Goal: Task Accomplishment & Management: Manage account settings

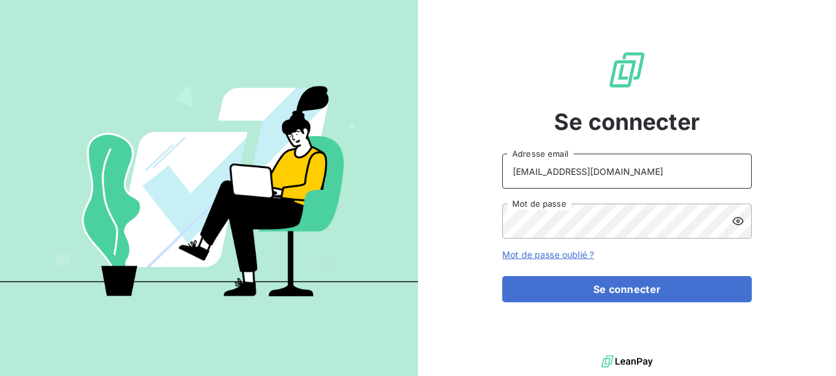
click at [612, 172] on input "ninon@leanpay.fr" at bounding box center [627, 171] width 250 height 35
type input "n"
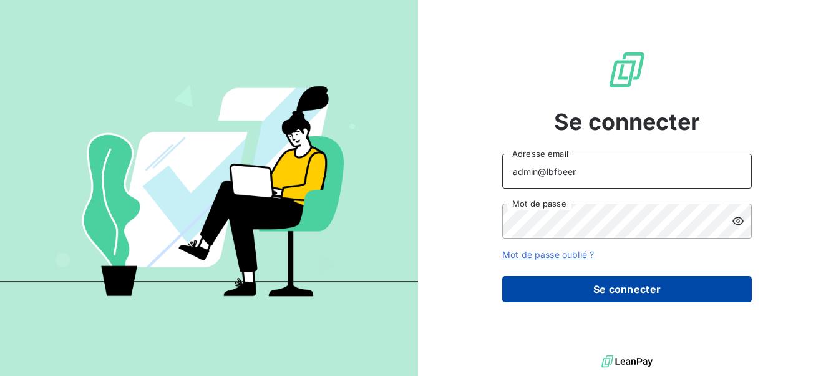
click at [600, 295] on button "Se connecter" at bounding box center [627, 289] width 250 height 26
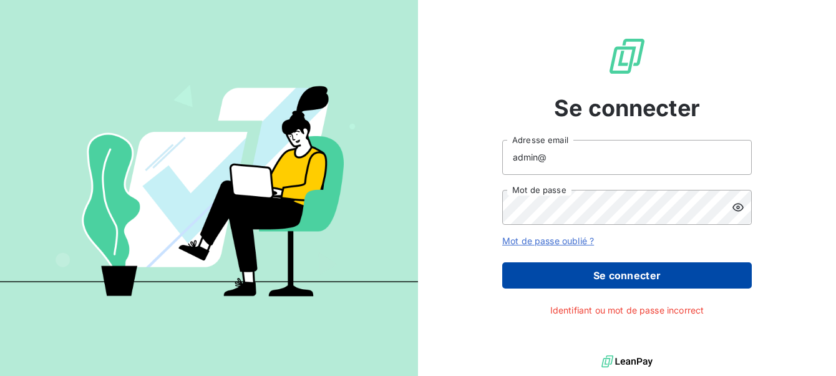
click at [653, 268] on button "Se connecter" at bounding box center [627, 275] width 250 height 26
click at [642, 269] on button "Se connecter" at bounding box center [627, 275] width 250 height 26
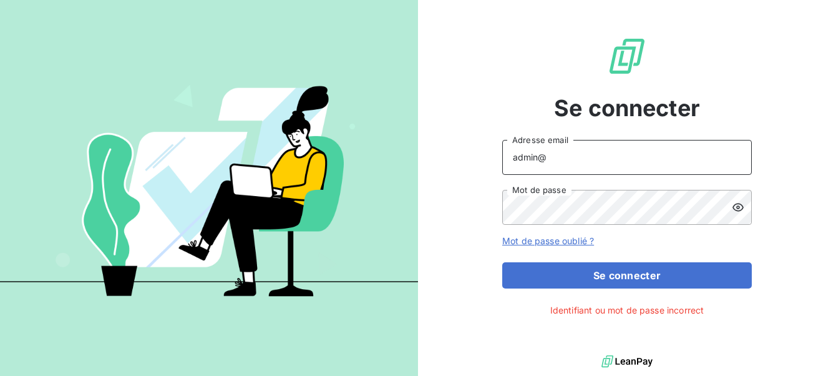
click at [597, 160] on input "admin@" at bounding box center [627, 157] width 250 height 35
type input "admin@lbfbeer"
click at [732, 210] on icon at bounding box center [738, 207] width 12 height 12
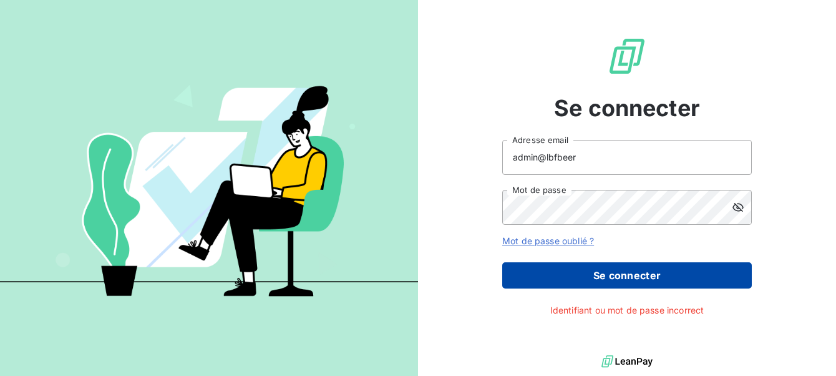
click at [615, 281] on button "Se connecter" at bounding box center [627, 275] width 250 height 26
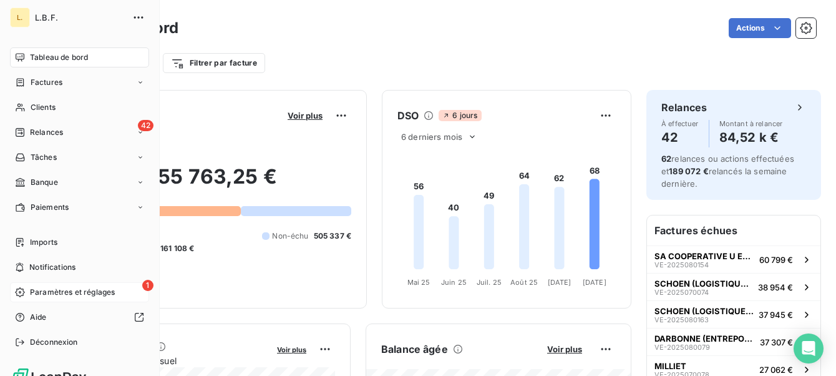
click at [42, 293] on span "Paramètres et réglages" at bounding box center [72, 291] width 85 height 11
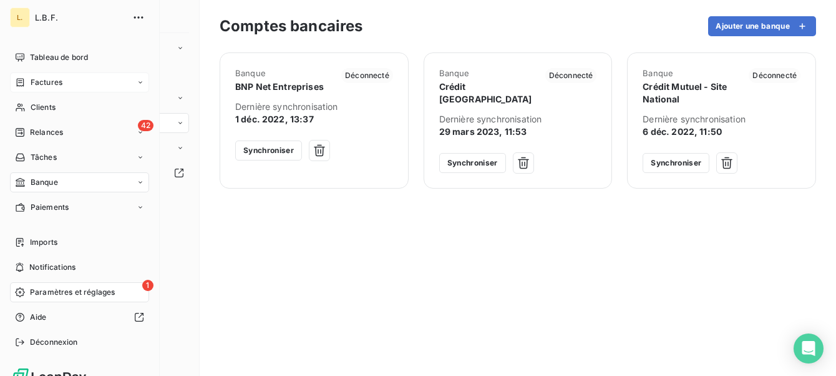
click at [22, 78] on icon at bounding box center [20, 82] width 11 height 10
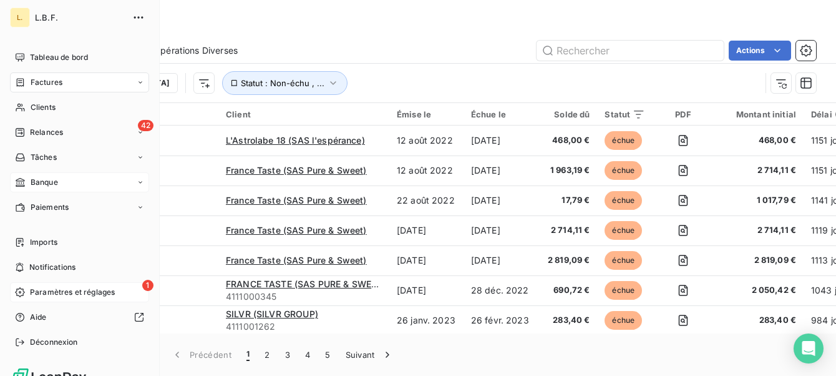
click at [40, 182] on span "Banque" at bounding box center [44, 182] width 27 height 11
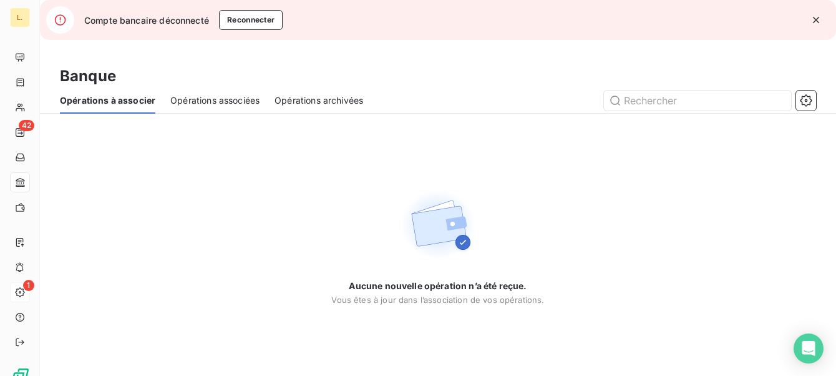
click at [236, 100] on span "Opérations associées" at bounding box center [214, 100] width 89 height 12
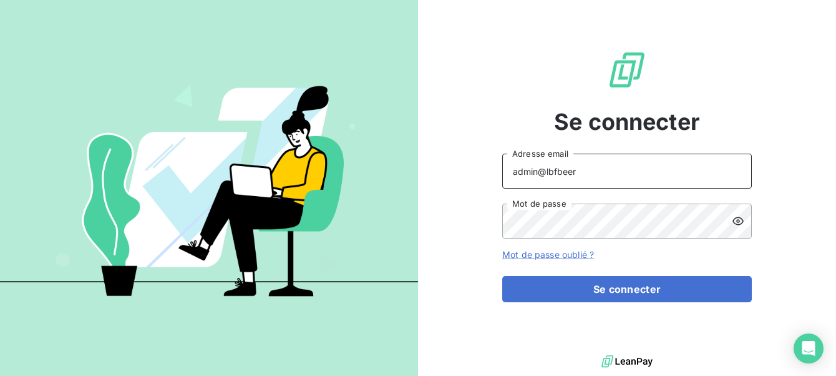
click at [589, 175] on input "admin@lbfbeer" at bounding box center [627, 171] width 250 height 35
type input "admin@gravotech"
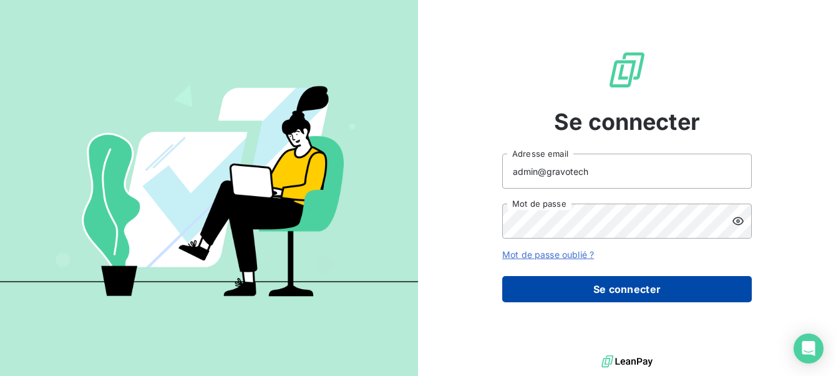
click at [625, 287] on button "Se connecter" at bounding box center [627, 289] width 250 height 26
